Goal: Navigation & Orientation: Find specific page/section

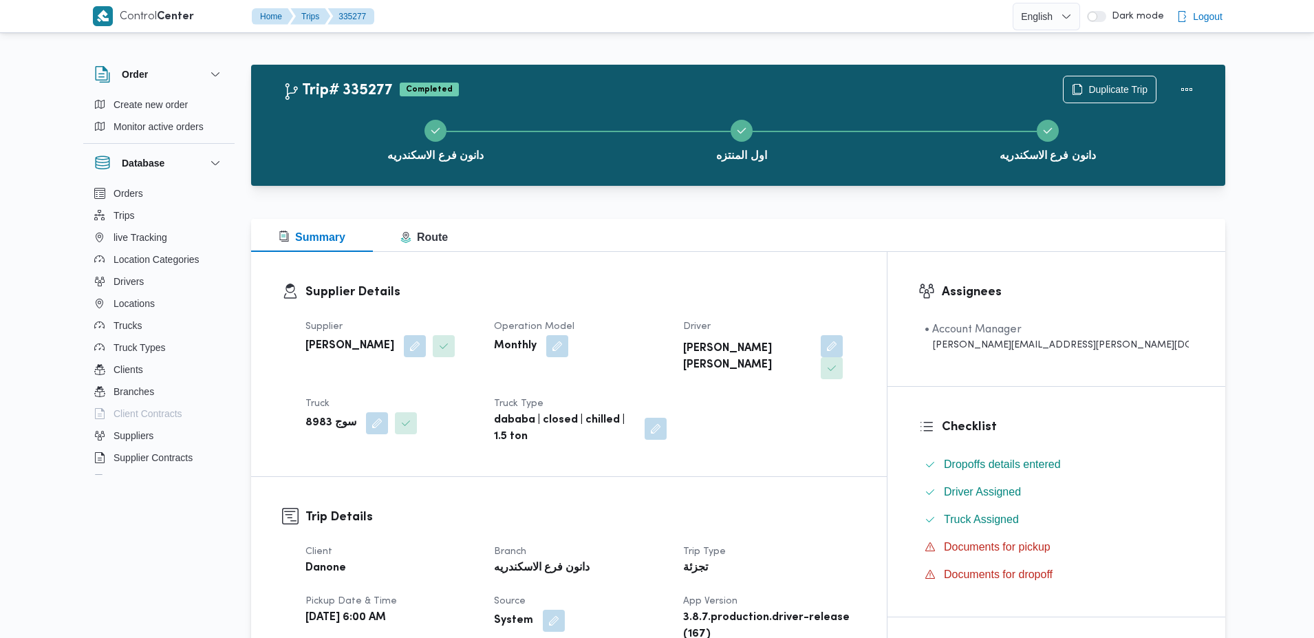
scroll to position [2035, 0]
